Goal: Task Accomplishment & Management: Manage account settings

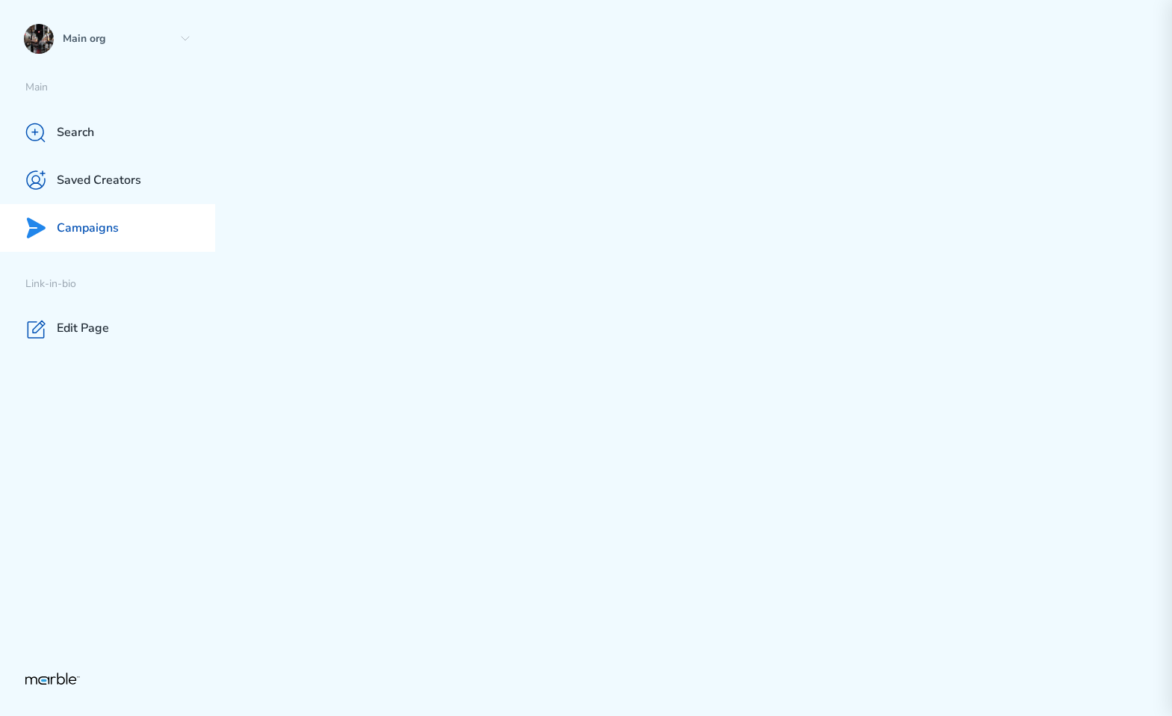
click at [82, 230] on p "Campaigns" at bounding box center [88, 228] width 62 height 16
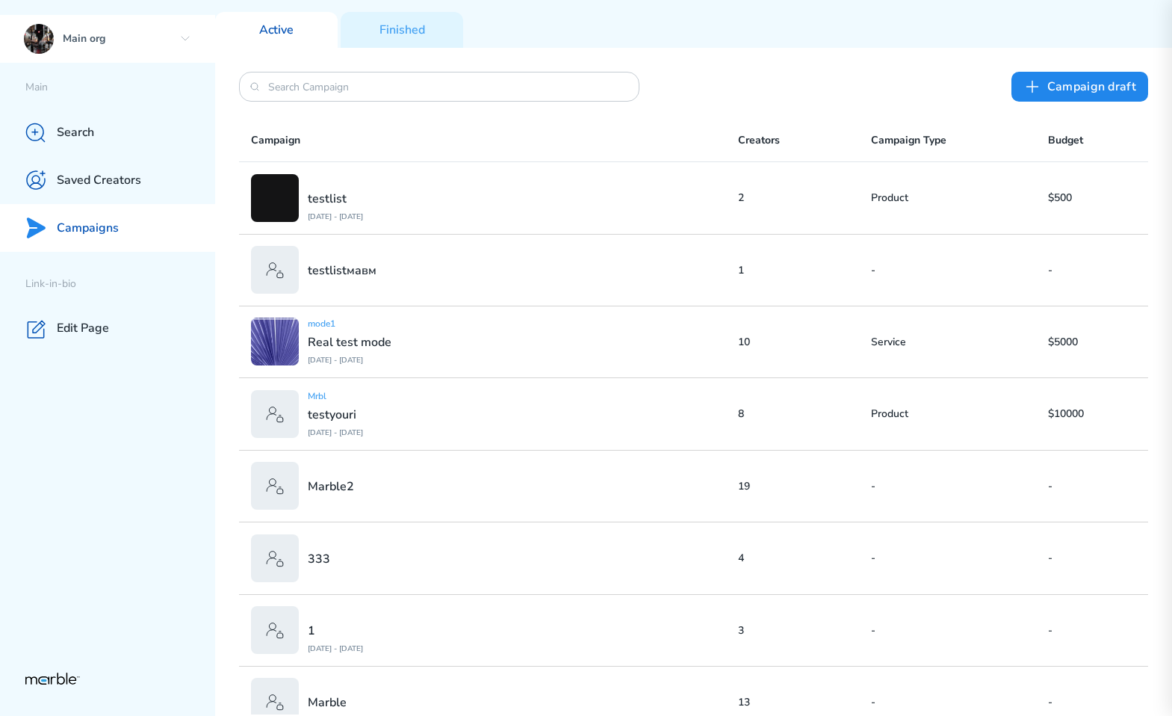
click at [183, 39] on icon at bounding box center [185, 39] width 12 height 12
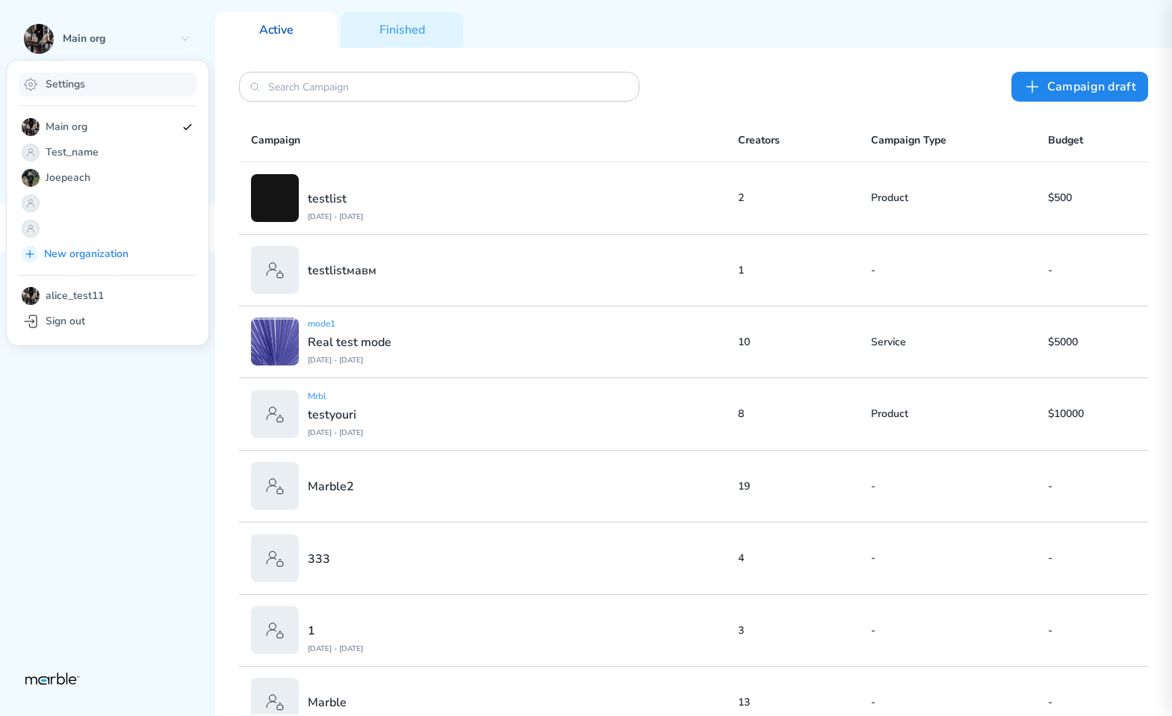
click at [103, 78] on div "Settings" at bounding box center [108, 84] width 178 height 24
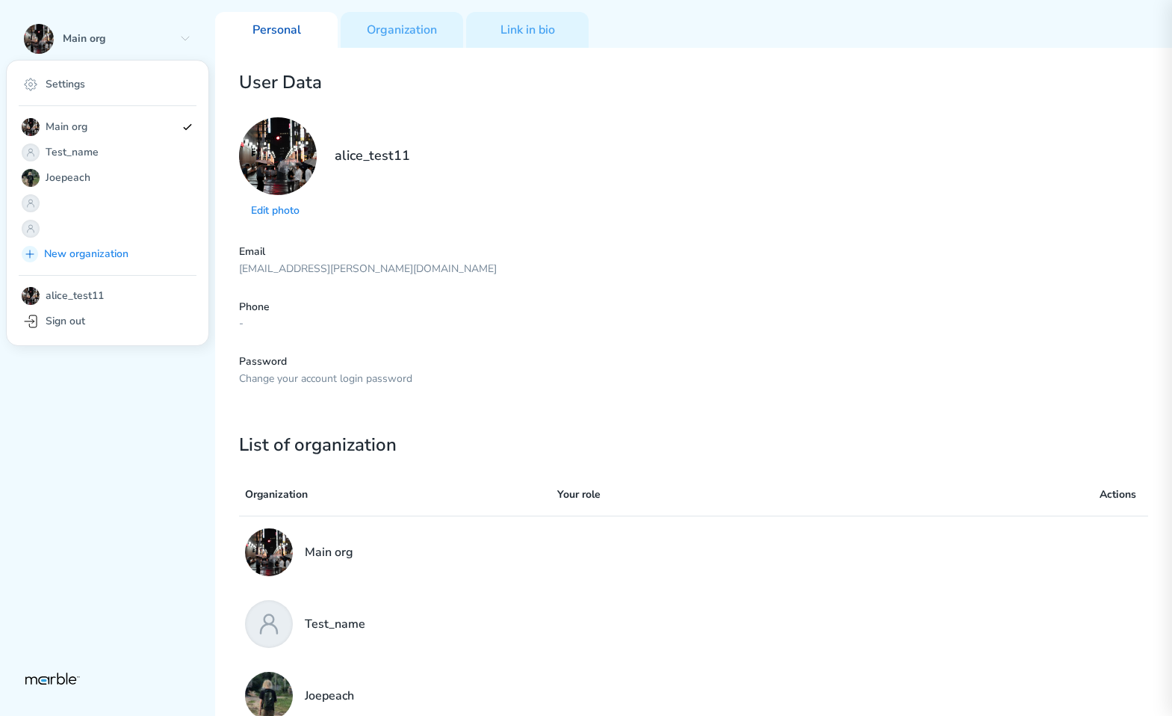
click at [473, 126] on div "Edit photo alice_test11" at bounding box center [693, 169] width 909 height 104
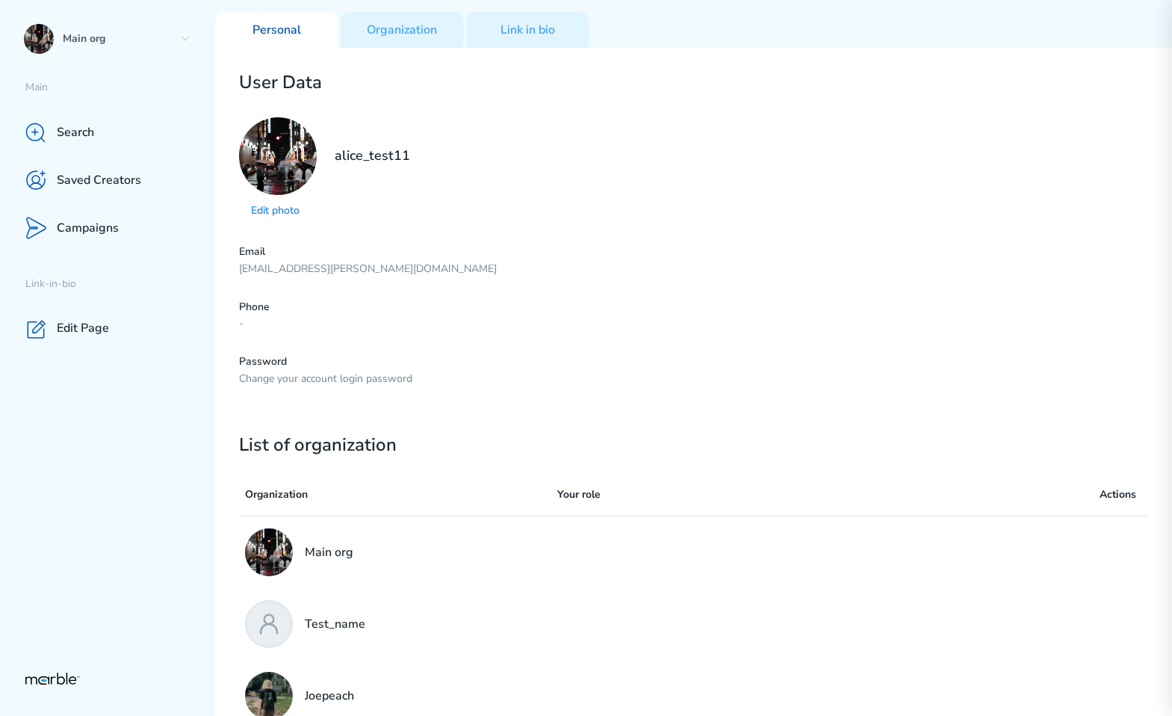
click at [550, 141] on div "Edit photo alice_test11" at bounding box center [693, 169] width 909 height 104
click at [105, 122] on div "Search" at bounding box center [107, 132] width 215 height 48
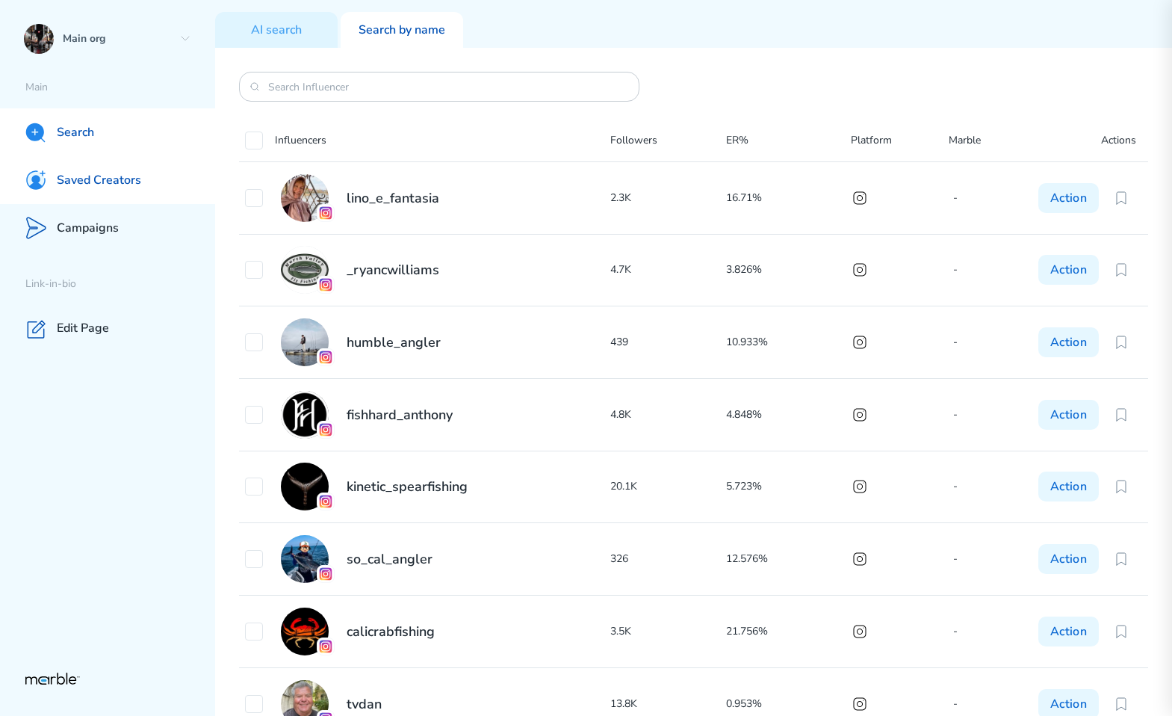
click at [126, 190] on div "Saved Creators" at bounding box center [107, 180] width 215 height 48
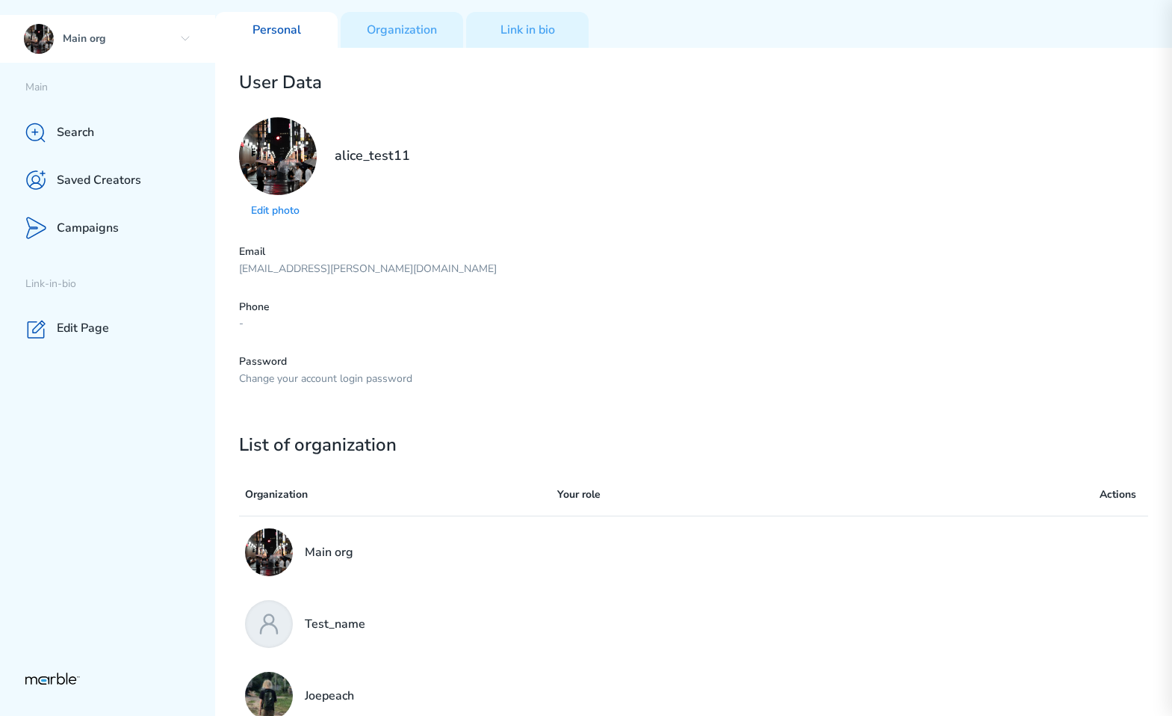
click at [182, 46] on div "Main org" at bounding box center [107, 39] width 215 height 48
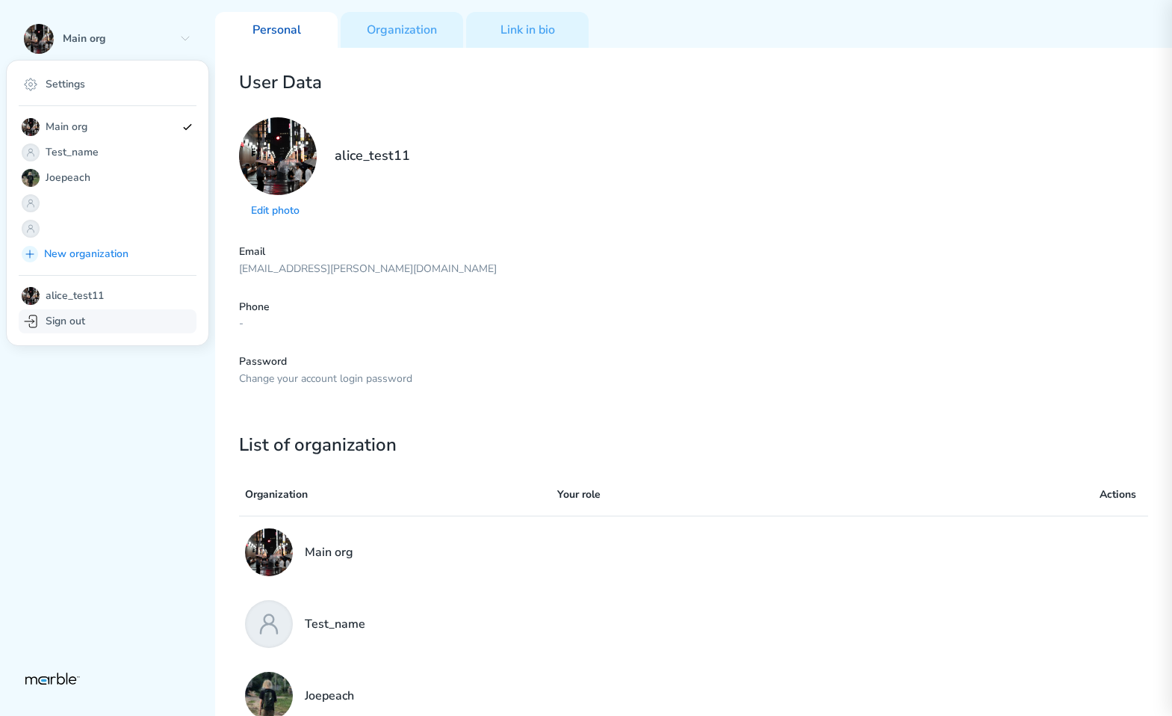
click at [117, 317] on div "Sign out" at bounding box center [108, 321] width 178 height 24
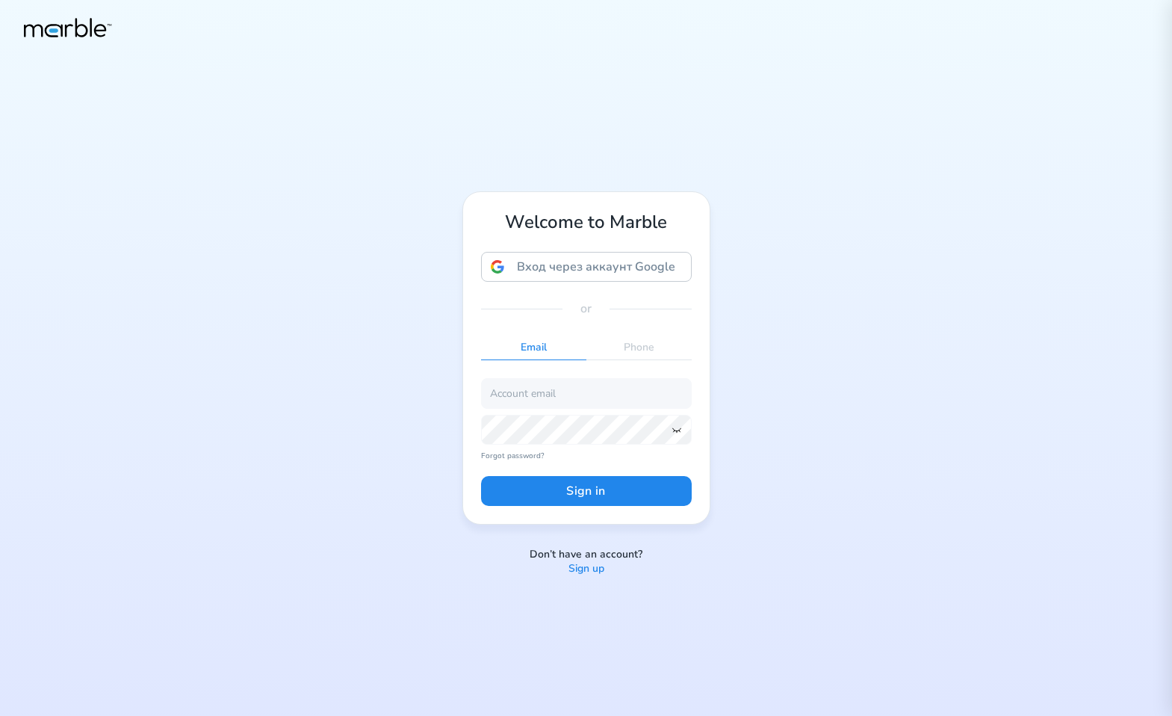
click at [710, 135] on div "Welcome to Marble Вход через аккаунт Google Вход через аккаунт Google. Откроетс…" at bounding box center [586, 358] width 1172 height 716
click at [973, 137] on div "Welcome to Marble Вход через аккаунт Google Вход через аккаунт Google. Откроетс…" at bounding box center [586, 358] width 1172 height 716
